Goal: Transaction & Acquisition: Purchase product/service

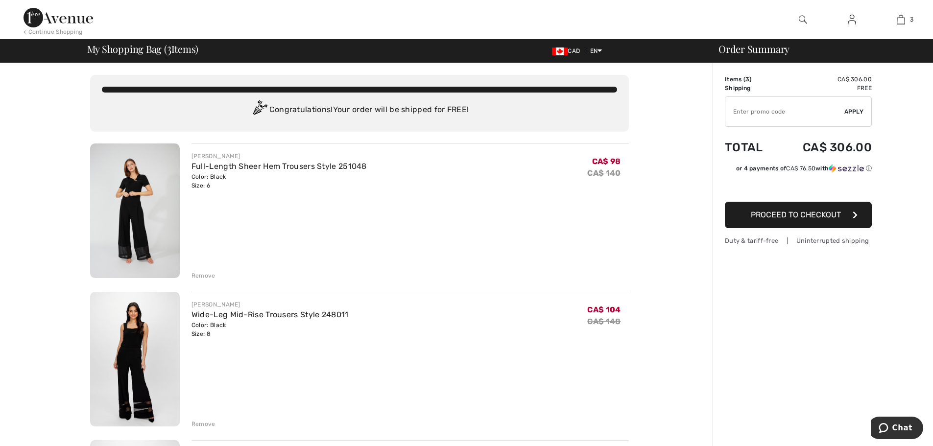
click at [136, 207] on img at bounding box center [135, 210] width 90 height 135
click at [204, 275] on div "Remove" at bounding box center [203, 275] width 24 height 9
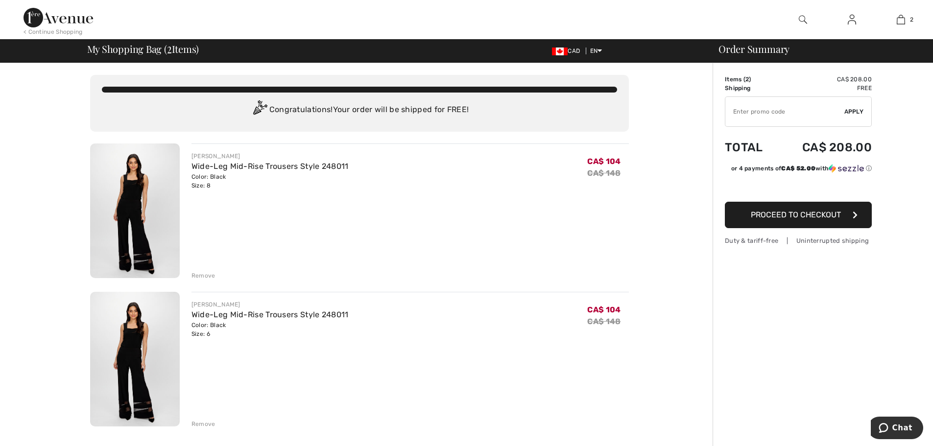
click at [194, 276] on div "Remove" at bounding box center [203, 275] width 24 height 9
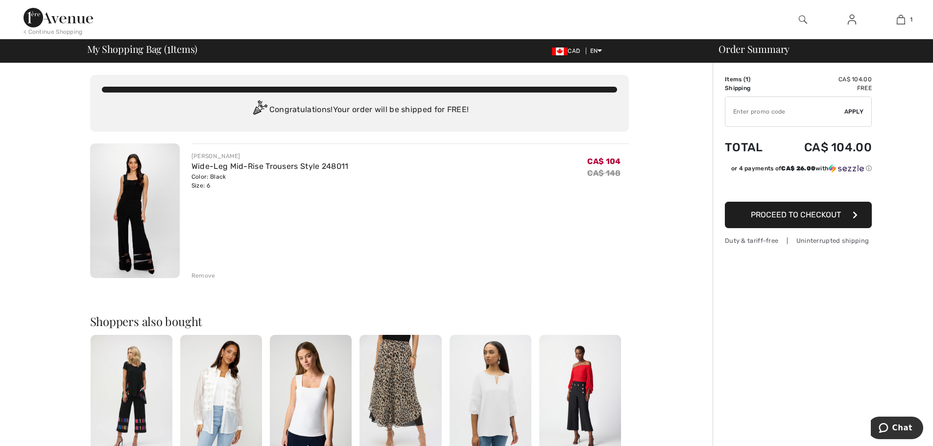
click at [129, 205] on img at bounding box center [135, 210] width 90 height 135
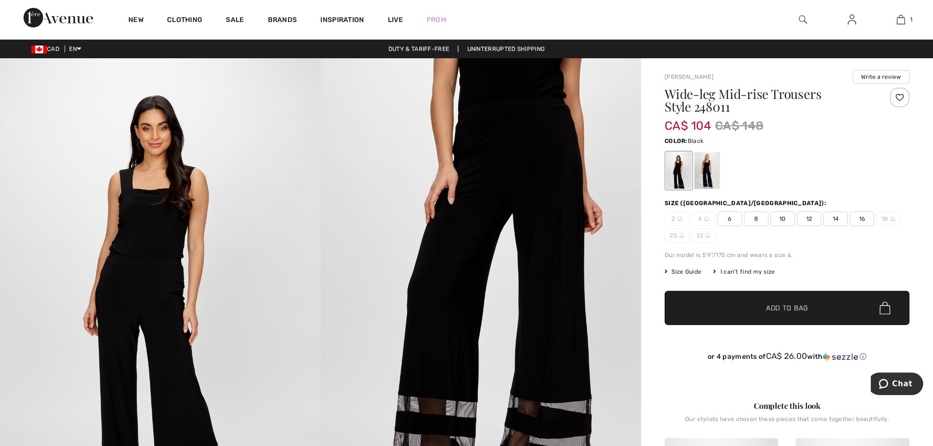
click at [682, 171] on div at bounding box center [678, 170] width 25 height 37
click at [705, 168] on div at bounding box center [706, 170] width 25 height 37
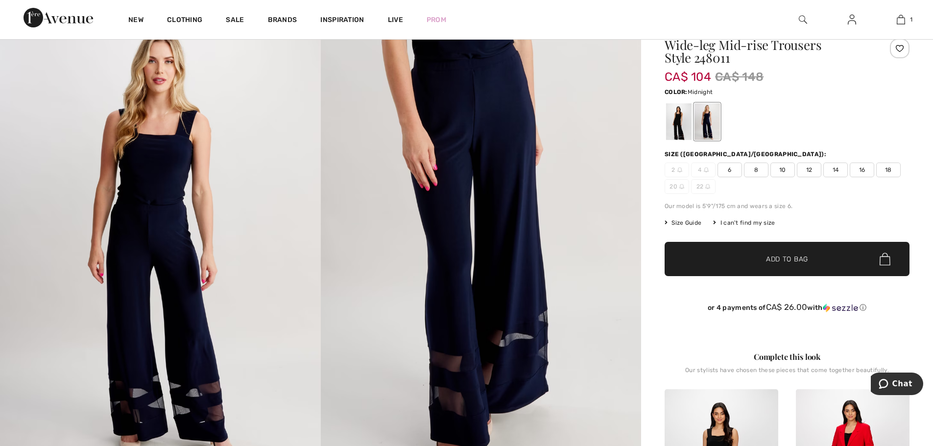
scroll to position [98, 0]
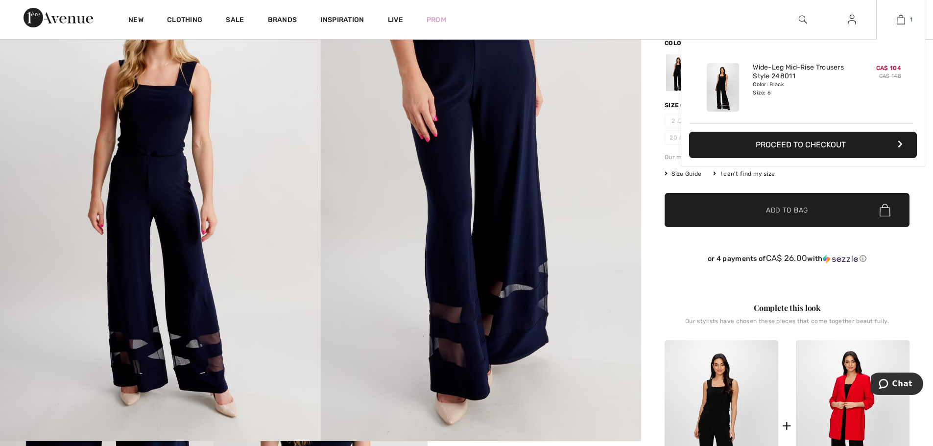
click at [900, 18] on img at bounding box center [901, 20] width 8 height 12
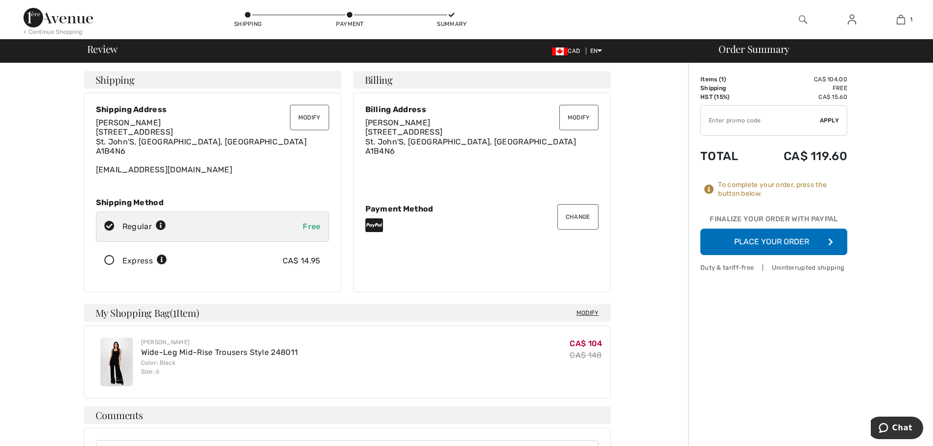
click at [772, 244] on button "Place Your Order" at bounding box center [773, 242] width 147 height 26
